Goal: Information Seeking & Learning: Stay updated

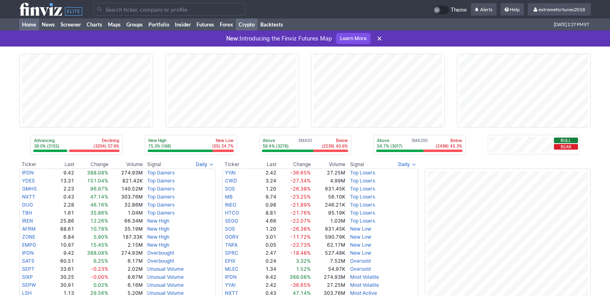
click at [247, 25] on link "Crypto" at bounding box center [247, 24] width 22 height 12
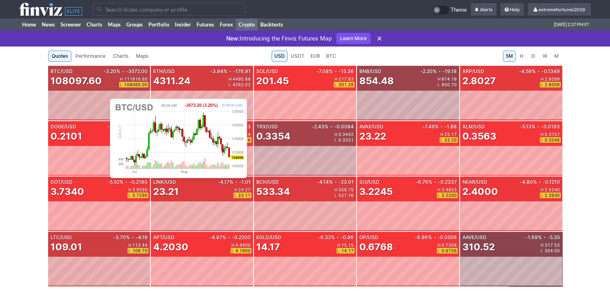
click at [106, 89] on div "BTC/USD -3.20% • -3572.00 108097.60 H 111816.60 L 108060.00" at bounding box center [99, 78] width 102 height 25
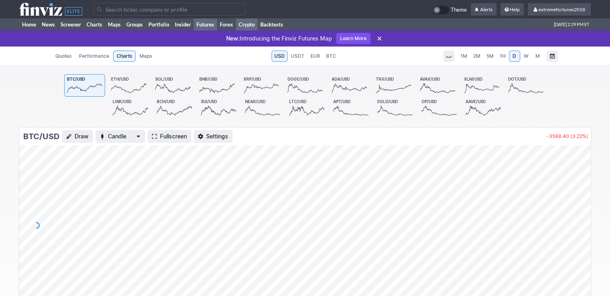
click at [203, 23] on link "Futures" at bounding box center [205, 24] width 23 height 12
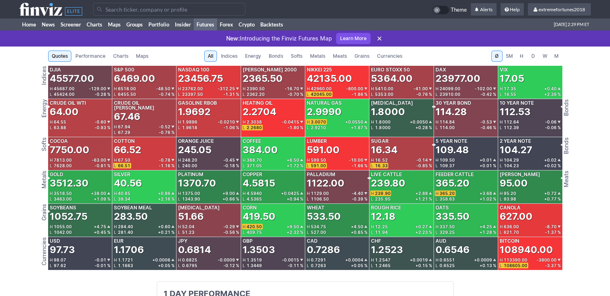
click at [312, 55] on span "Metals" at bounding box center [317, 56] width 15 height 8
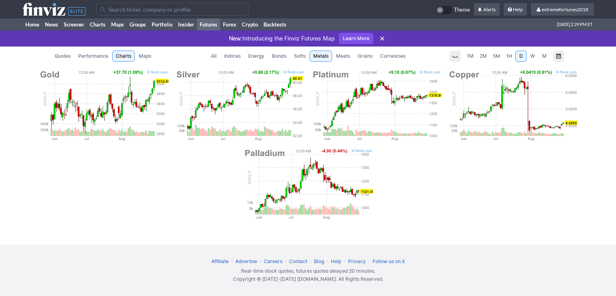
click at [275, 86] on img at bounding box center [240, 105] width 130 height 72
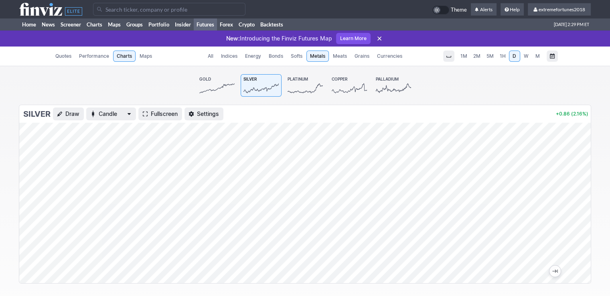
click at [540, 57] on span "M" at bounding box center [538, 56] width 6 height 8
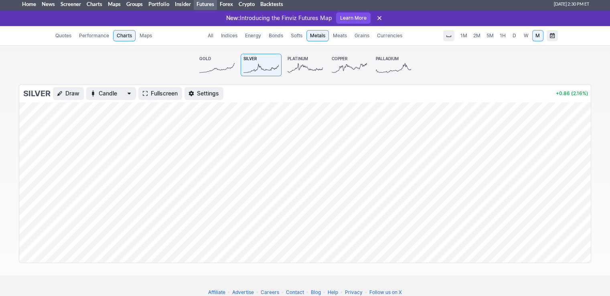
scroll to position [51, 0]
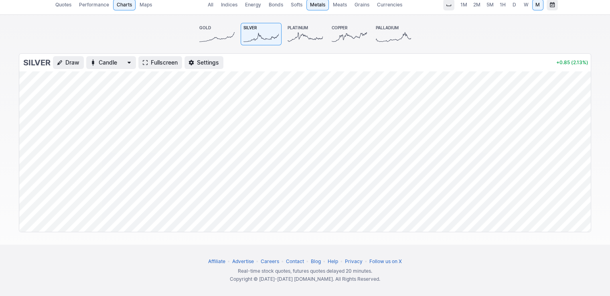
click at [219, 40] on icon at bounding box center [216, 36] width 35 height 11
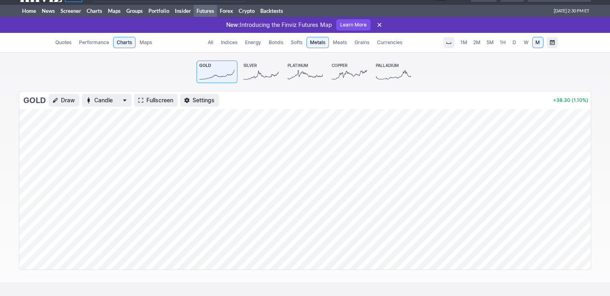
scroll to position [11, 0]
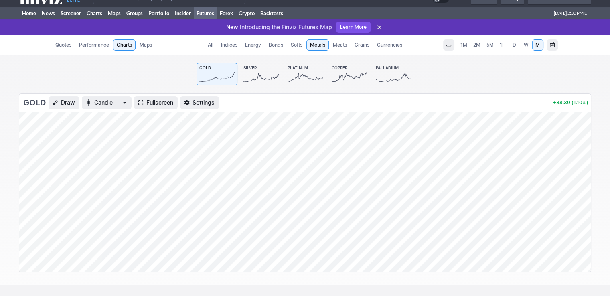
click at [391, 48] on span "Currencies" at bounding box center [389, 45] width 25 height 8
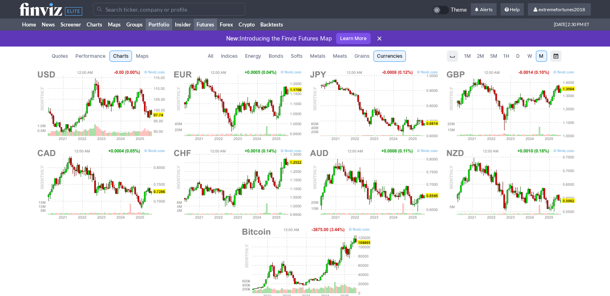
click at [161, 26] on link "Portfolio" at bounding box center [159, 24] width 26 height 12
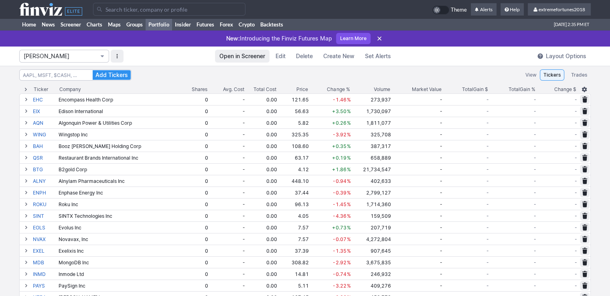
click at [73, 54] on span "Isabel_Watch" at bounding box center [60, 56] width 73 height 8
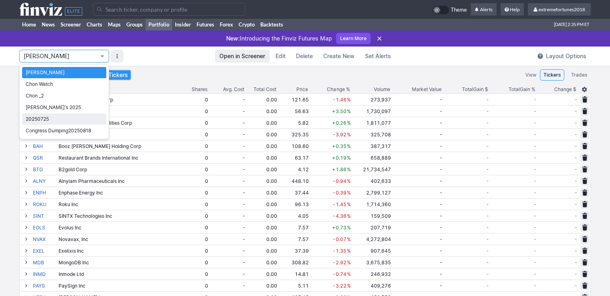
click at [50, 118] on span "20250725" at bounding box center [64, 119] width 77 height 8
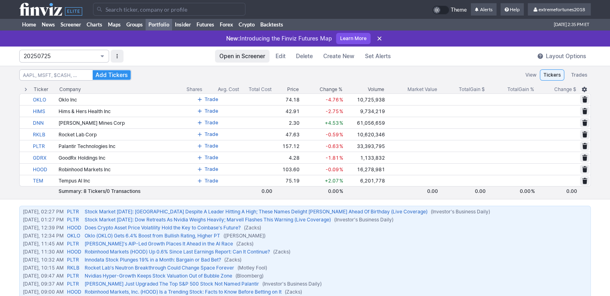
click at [50, 61] on button "20250725" at bounding box center [64, 56] width 90 height 13
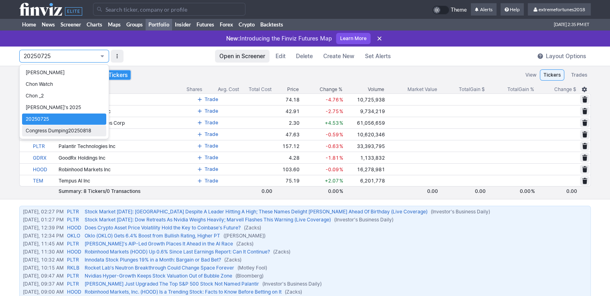
click at [57, 128] on span "Congress Dumping20250818" at bounding box center [64, 131] width 77 height 8
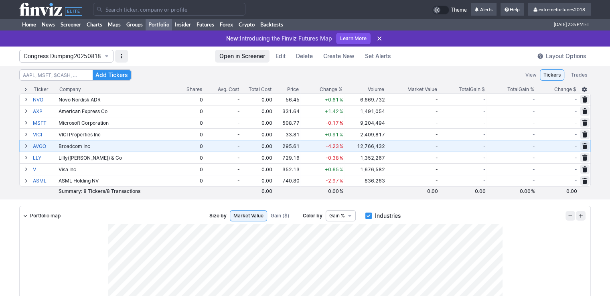
click at [25, 146] on span at bounding box center [26, 146] width 5 height 6
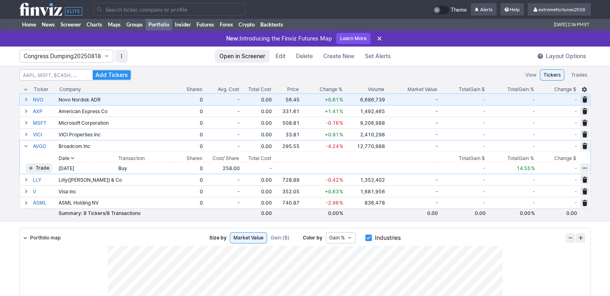
click at [27, 100] on span at bounding box center [26, 99] width 5 height 6
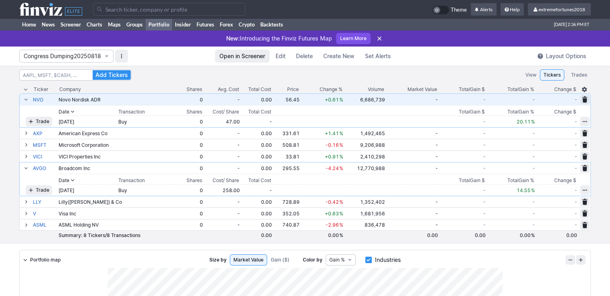
click at [25, 100] on span at bounding box center [26, 99] width 5 height 6
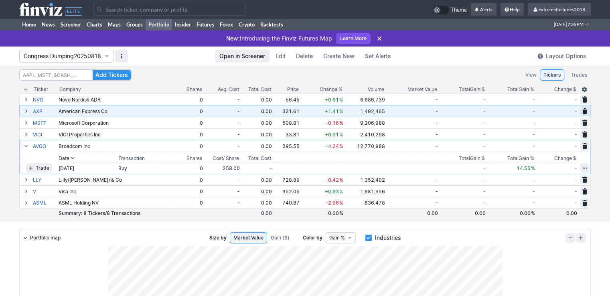
click at [24, 109] on span at bounding box center [26, 111] width 5 height 6
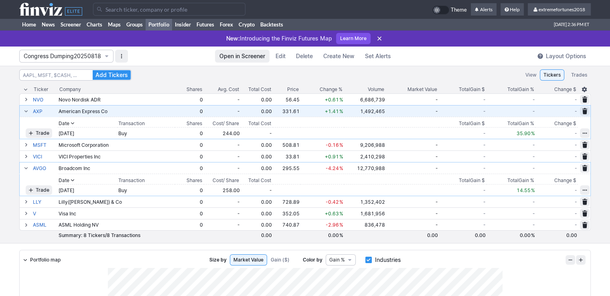
click at [25, 111] on span at bounding box center [26, 111] width 5 height 6
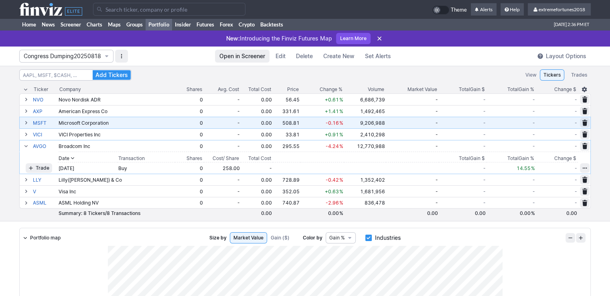
click at [24, 122] on span at bounding box center [26, 123] width 5 height 6
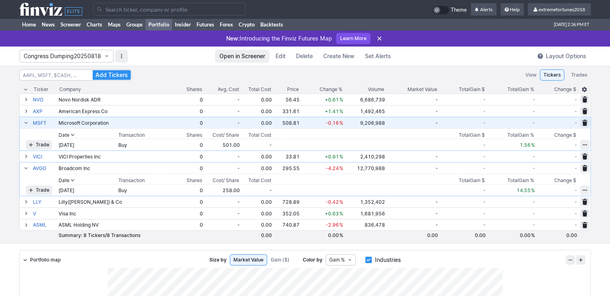
click at [24, 122] on span at bounding box center [26, 123] width 5 height 6
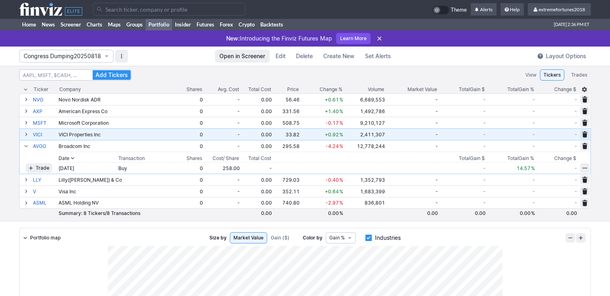
click at [28, 135] on span at bounding box center [26, 134] width 5 height 6
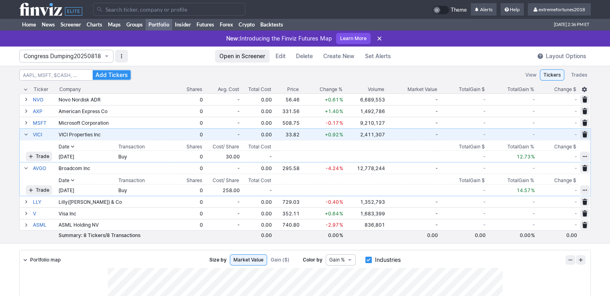
click at [28, 135] on span at bounding box center [26, 134] width 5 height 6
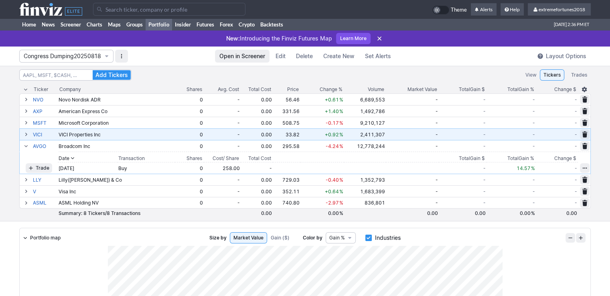
click at [27, 134] on span at bounding box center [26, 134] width 5 height 6
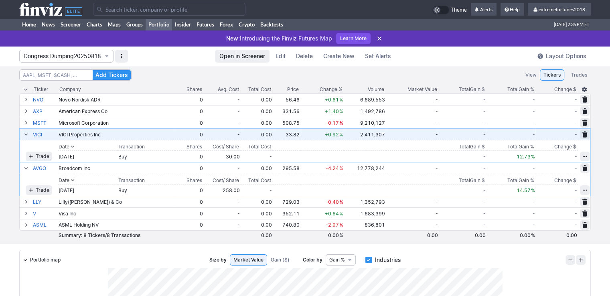
click at [27, 134] on span at bounding box center [26, 134] width 5 height 6
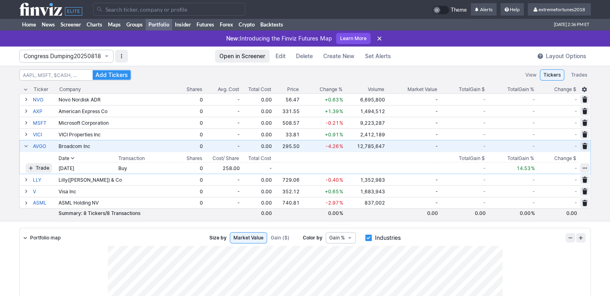
click at [24, 147] on span at bounding box center [26, 146] width 5 height 6
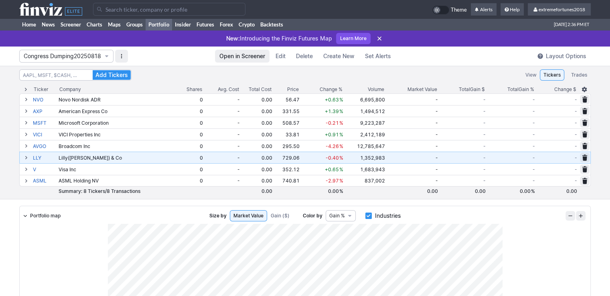
click at [24, 158] on span at bounding box center [26, 157] width 5 height 6
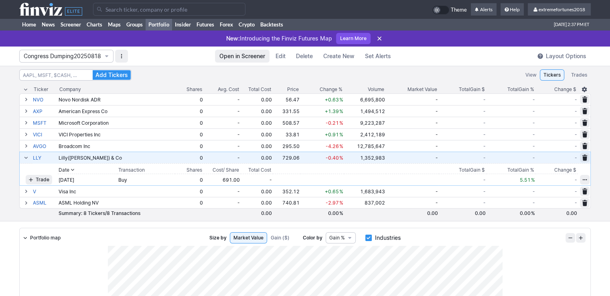
click at [29, 158] on button at bounding box center [26, 158] width 10 height 10
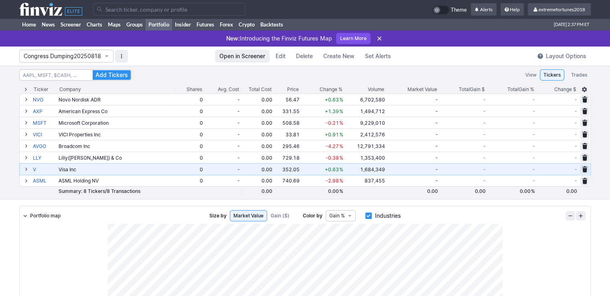
click at [27, 168] on span at bounding box center [26, 169] width 5 height 6
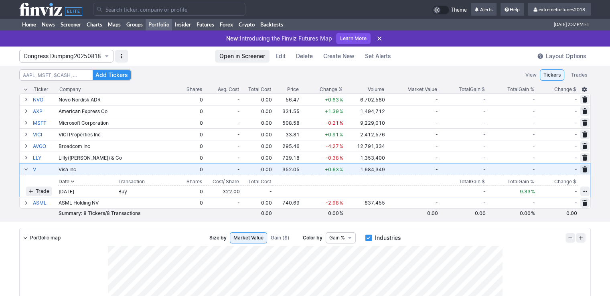
click at [26, 169] on span at bounding box center [26, 169] width 5 height 6
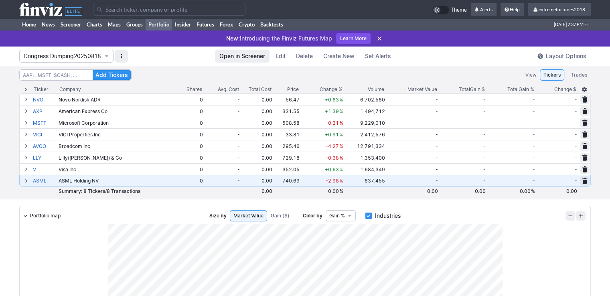
click at [26, 181] on span at bounding box center [26, 181] width 5 height 6
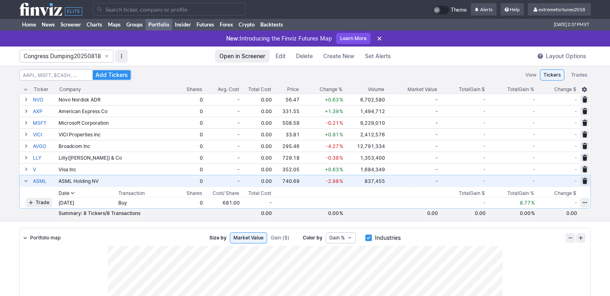
click at [26, 181] on span at bounding box center [26, 181] width 5 height 6
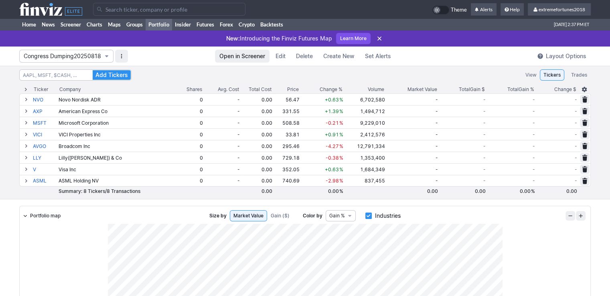
click at [82, 60] on span "Congress Dumping20250818" at bounding box center [62, 56] width 77 height 8
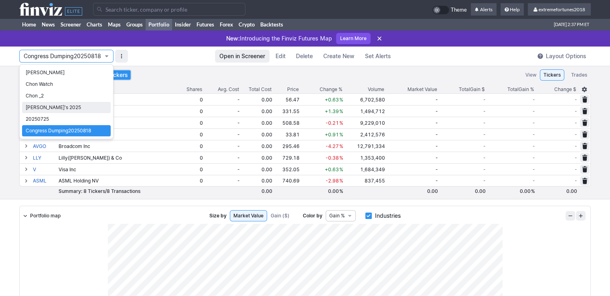
click at [71, 108] on span "Nancy's 2025" at bounding box center [66, 107] width 81 height 8
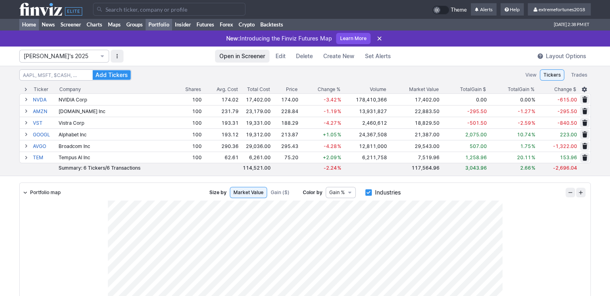
click at [23, 24] on link "Home" at bounding box center [29, 24] width 20 height 12
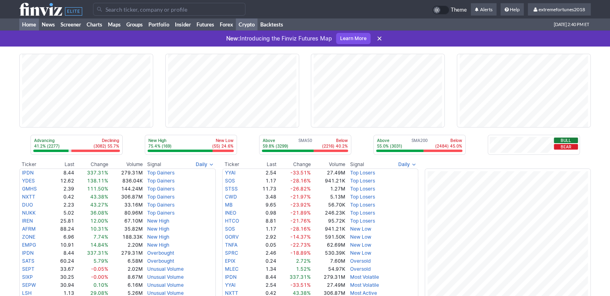
click at [252, 24] on link "Crypto" at bounding box center [247, 24] width 22 height 12
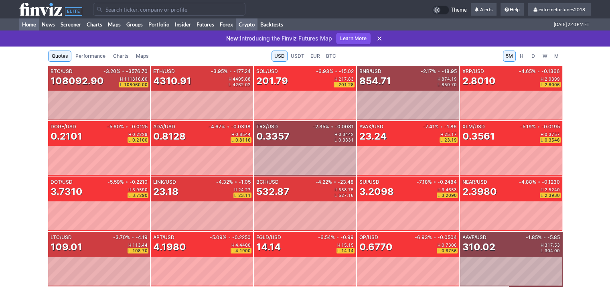
click at [26, 20] on link "Home" at bounding box center [29, 24] width 20 height 12
